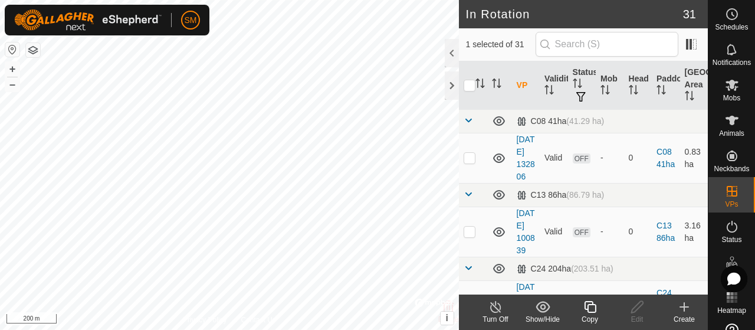
click at [592, 308] on icon at bounding box center [590, 307] width 15 height 14
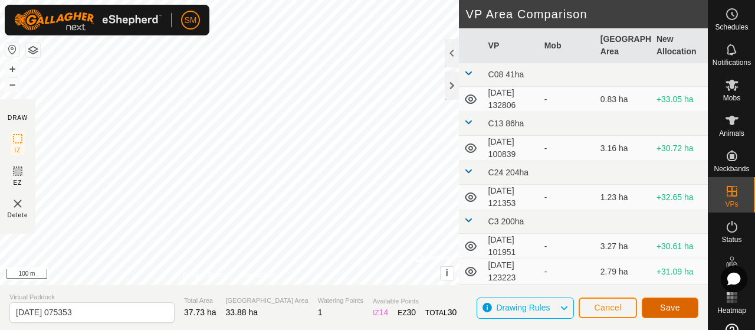
click at [675, 309] on span "Save" at bounding box center [670, 307] width 20 height 9
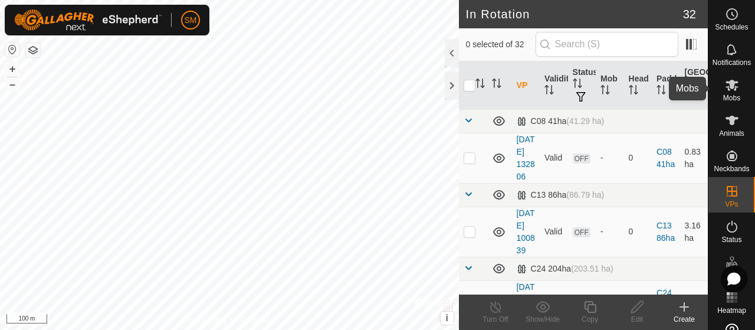
click at [728, 84] on icon at bounding box center [732, 85] width 13 height 11
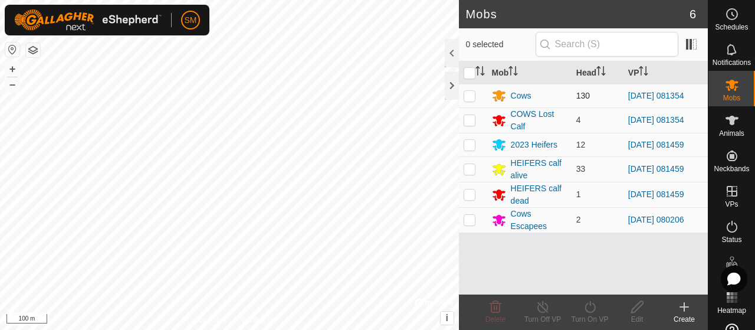
click at [470, 96] on p-checkbox at bounding box center [470, 95] width 12 height 9
checkbox input "true"
click at [469, 120] on p-checkbox at bounding box center [470, 119] width 12 height 9
checkbox input "true"
click at [594, 307] on icon at bounding box center [590, 307] width 15 height 14
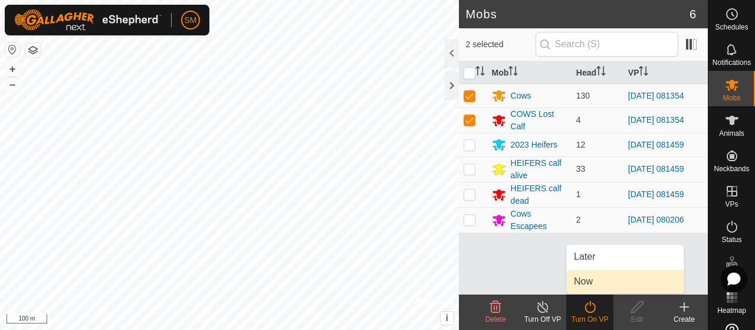
click at [597, 283] on link "Now" at bounding box center [625, 282] width 117 height 24
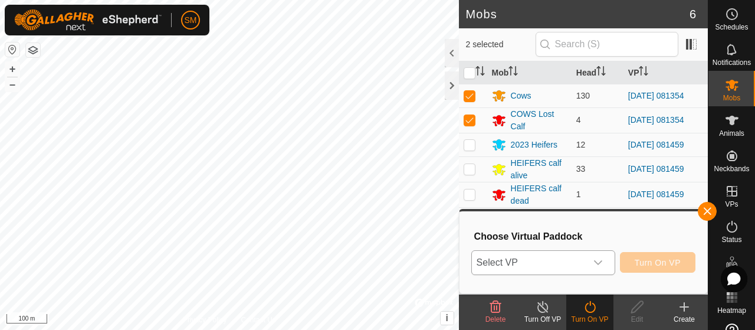
click at [600, 263] on icon "dropdown trigger" at bounding box center [598, 262] width 9 height 9
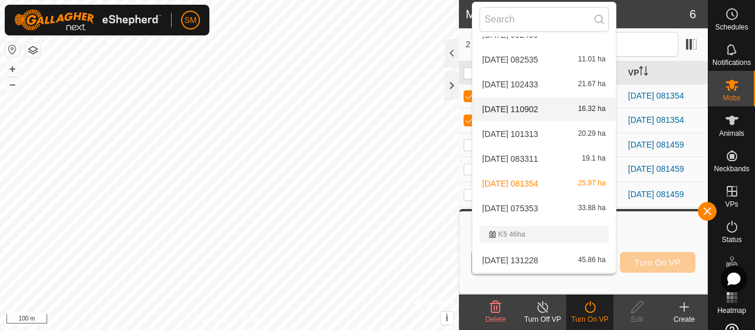
scroll to position [574, 0]
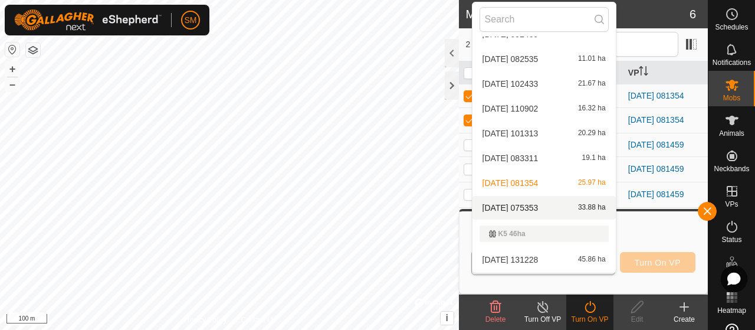
click at [558, 205] on div "[DATE] 075353 33.88 ha" at bounding box center [544, 208] width 129 height 14
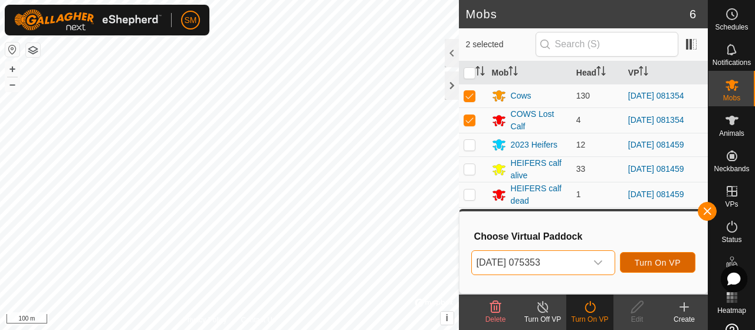
click at [656, 261] on span "Turn On VP" at bounding box center [658, 262] width 46 height 9
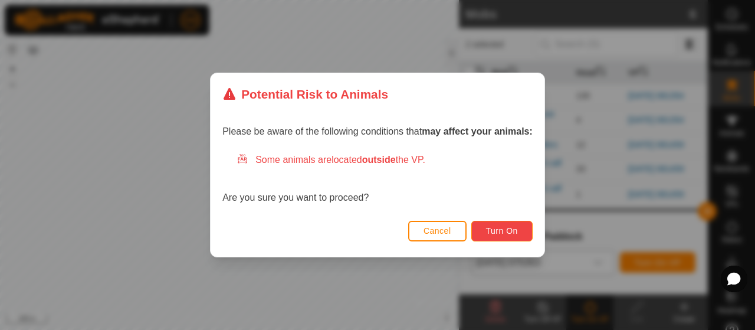
click at [501, 228] on span "Turn On" at bounding box center [502, 230] width 32 height 9
